Goal: Answer question/provide support

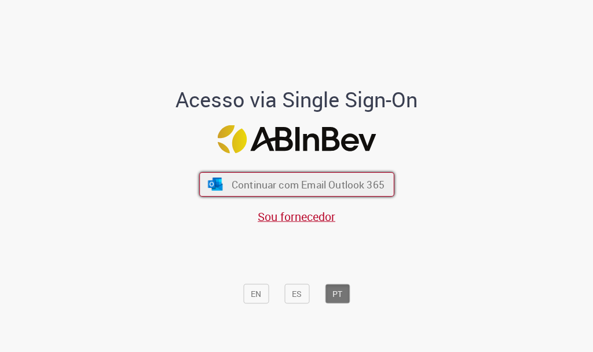
click at [345, 188] on span "Continuar com Email Outlook 365" at bounding box center [307, 184] width 153 height 13
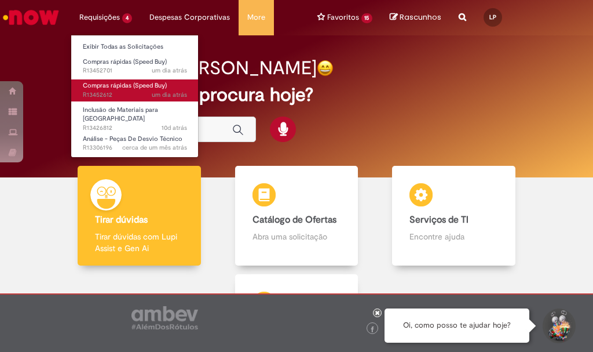
click at [128, 91] on span "um dia atrás um dia atrás R13452612" at bounding box center [135, 94] width 104 height 9
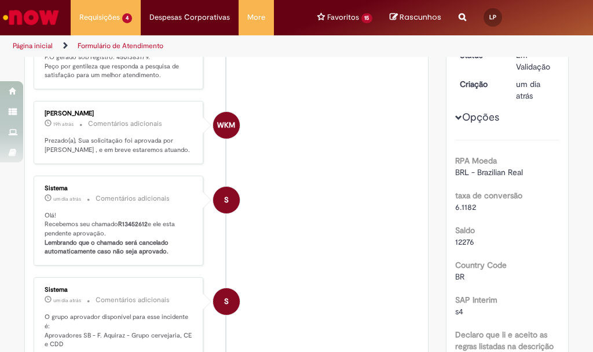
scroll to position [9, 0]
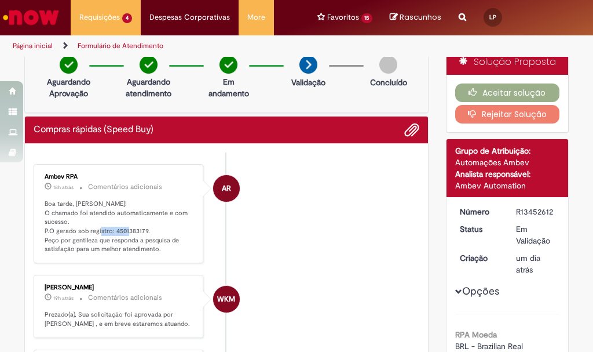
drag, startPoint x: 109, startPoint y: 229, endPoint x: 142, endPoint y: 230, distance: 32.4
click at [142, 230] on p "Boa tarde, [PERSON_NAME]! O chamado foi atendido automaticamente e com sucesso.…" at bounding box center [119, 226] width 149 height 54
copy p "4501383179"
click at [533, 89] on button "Aceitar solução" at bounding box center [507, 92] width 105 height 19
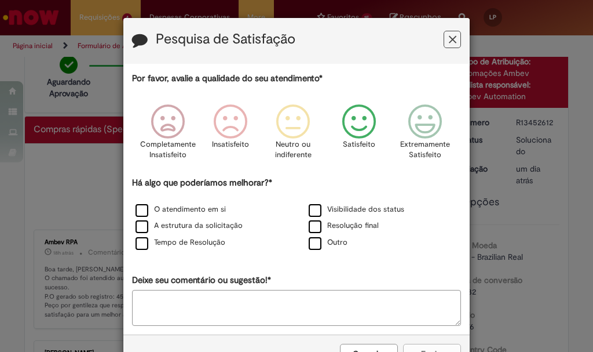
click at [364, 137] on icon "Feedback" at bounding box center [359, 121] width 43 height 35
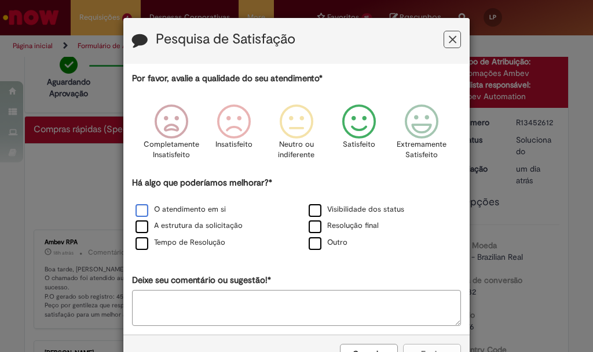
click at [181, 207] on label "O atendimento em si" at bounding box center [181, 209] width 90 height 11
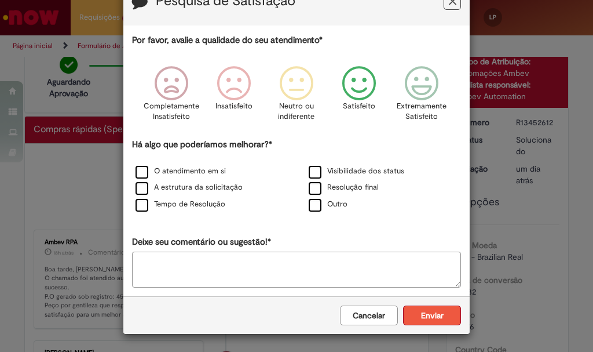
click at [427, 320] on button "Enviar" at bounding box center [432, 315] width 58 height 20
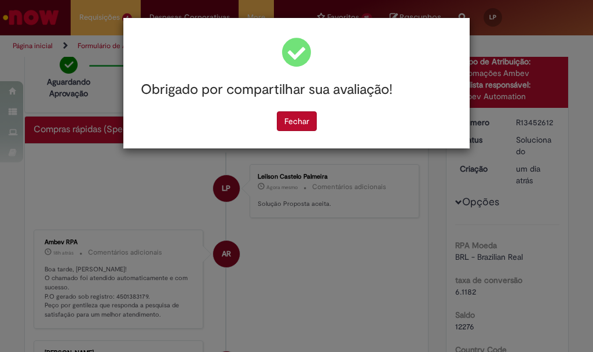
scroll to position [0, 0]
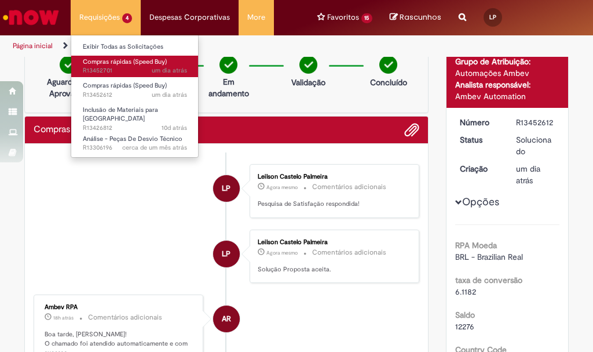
click at [107, 64] on span "Compras rápidas (Speed Buy)" at bounding box center [125, 61] width 84 height 9
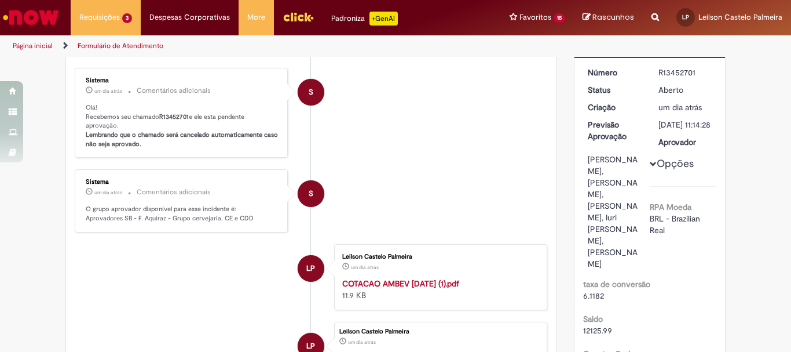
scroll to position [67, 0]
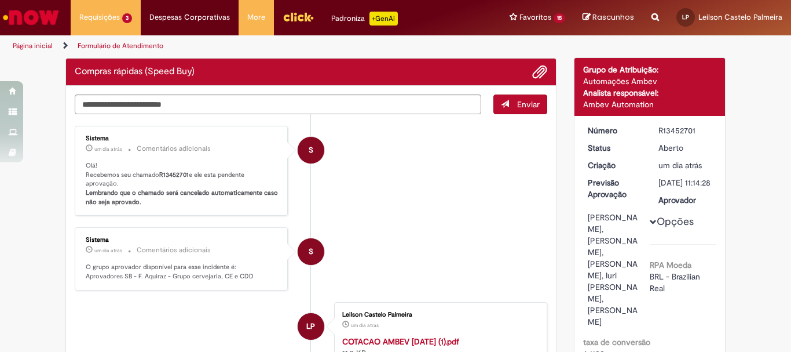
click at [302, 21] on img "Menu Cabeçalho" at bounding box center [298, 16] width 31 height 17
